Goal: Register for event/course

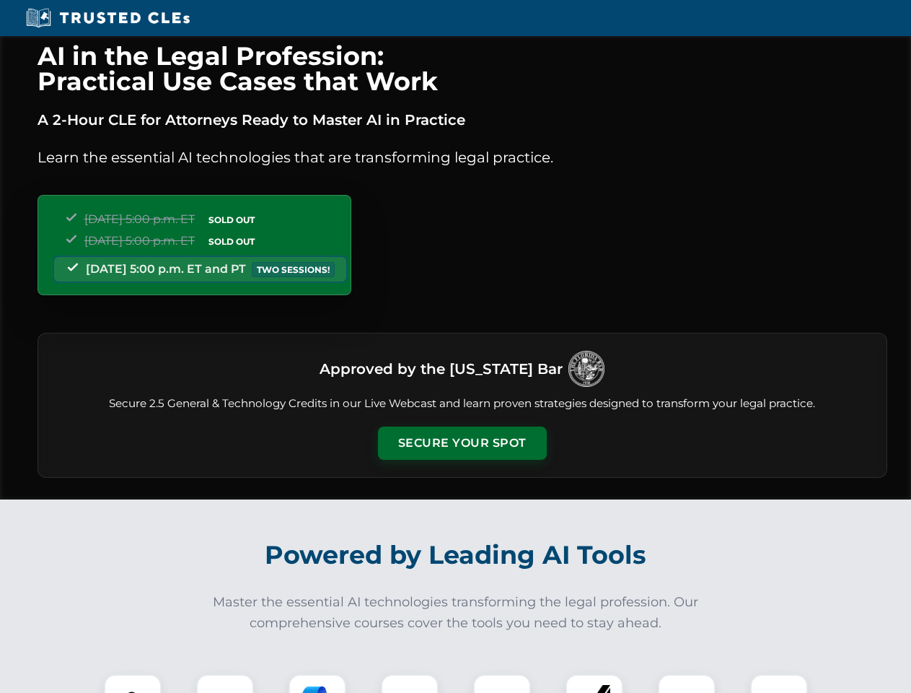
click at [462, 443] on button "Secure Your Spot" at bounding box center [462, 442] width 169 height 33
click at [133, 683] on img at bounding box center [133, 703] width 42 height 42
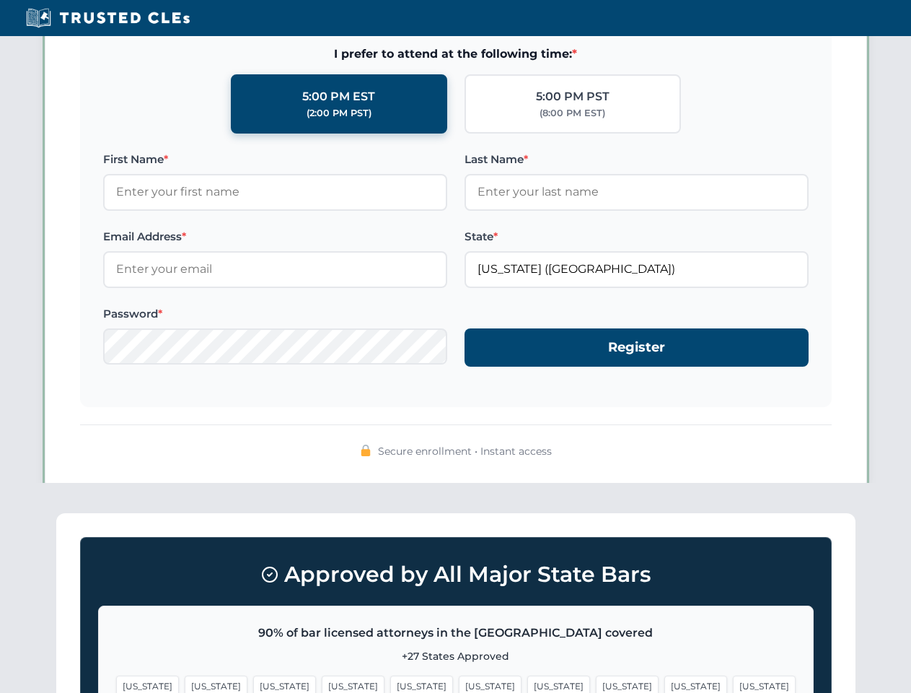
click at [528, 683] on span "[US_STATE]" at bounding box center [559, 685] width 63 height 21
click at [665, 683] on span "[US_STATE]" at bounding box center [696, 685] width 63 height 21
